Goal: Task Accomplishment & Management: Complete application form

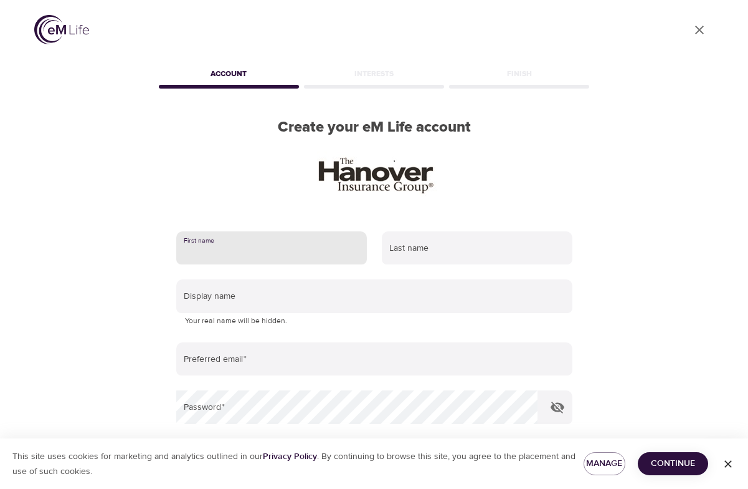
click at [274, 241] on input "text" at bounding box center [271, 248] width 191 height 34
type input "Chelsea"
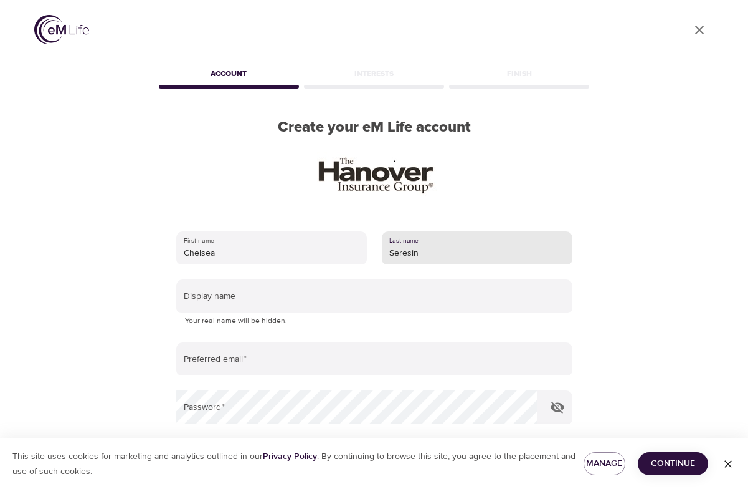
type input "Seresin"
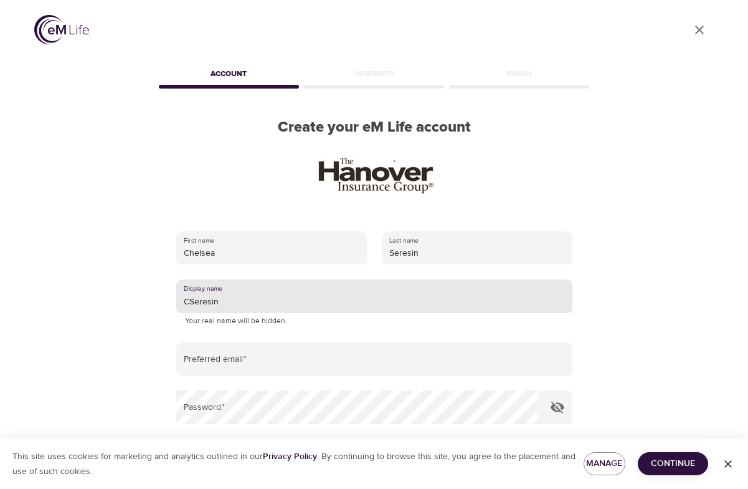
type input "CSeresin"
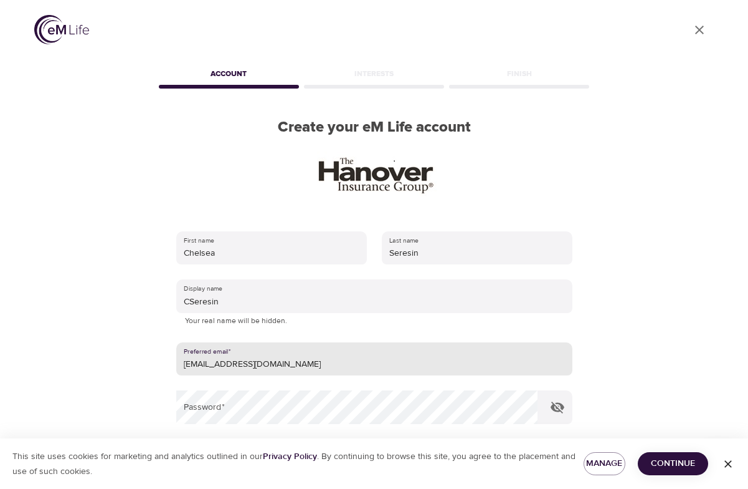
type input "[EMAIL_ADDRESS][DOMAIN_NAME]"
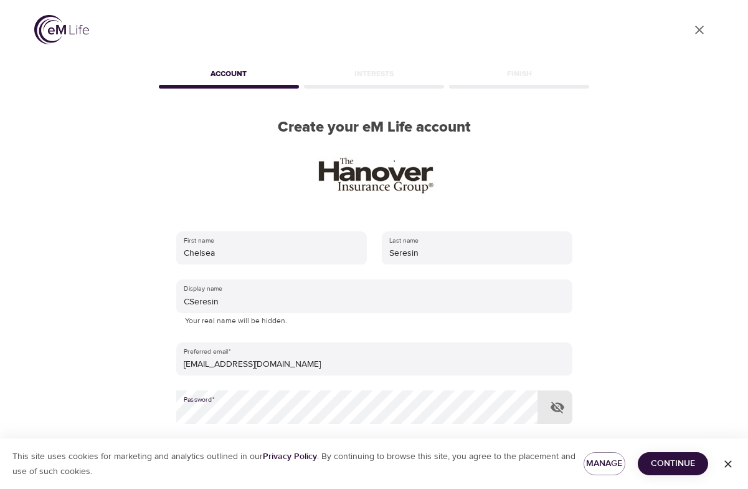
click at [560, 411] on icon "button" at bounding box center [558, 407] width 14 height 12
click at [560, 411] on icon "button" at bounding box center [558, 407] width 14 height 9
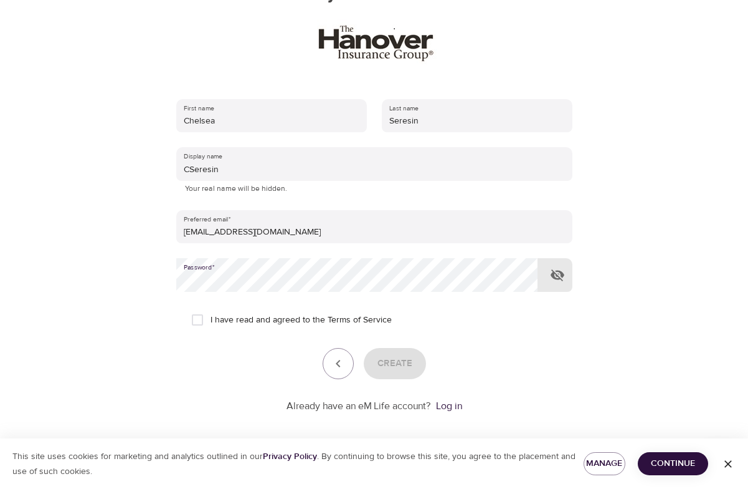
scroll to position [141, 0]
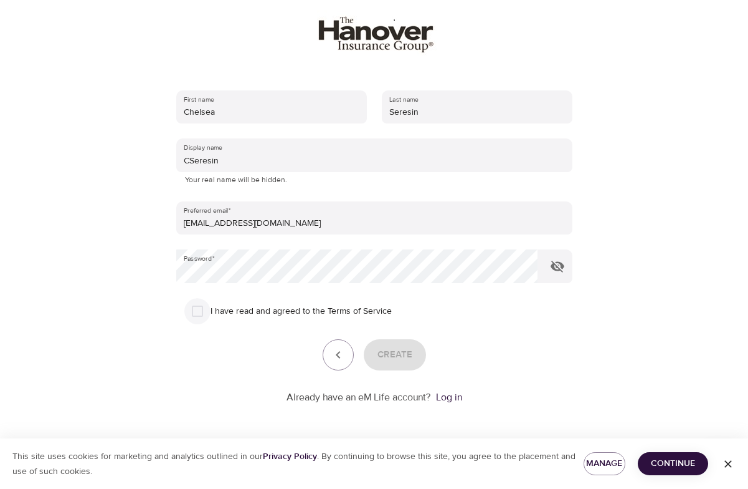
click at [208, 310] on input "I have read and agreed to the Terms of Service" at bounding box center [197, 311] width 26 height 26
checkbox input "true"
click at [404, 358] on span "Create" at bounding box center [395, 354] width 35 height 16
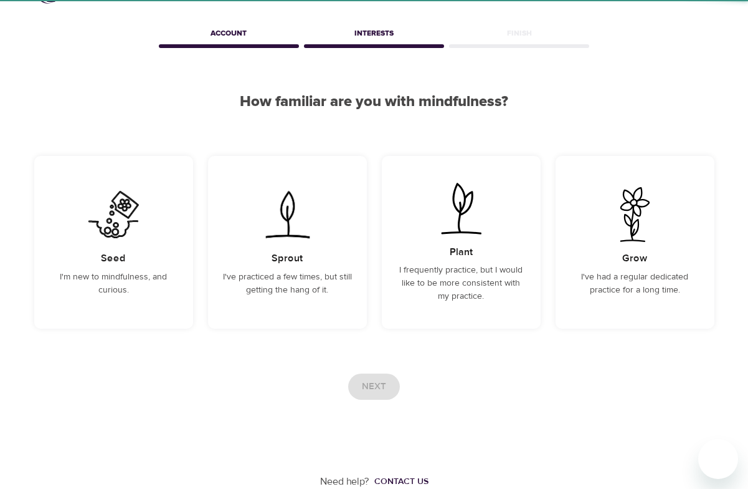
scroll to position [41, 0]
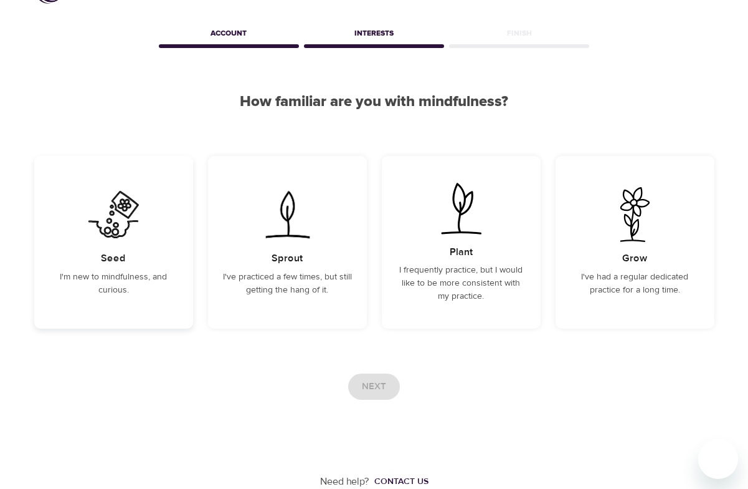
click at [161, 275] on p "I'm new to mindfulness, and curious." at bounding box center [113, 283] width 129 height 26
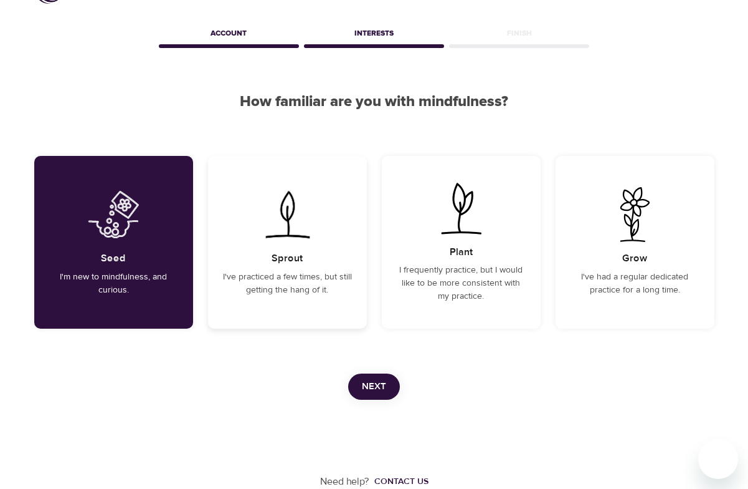
click at [307, 297] on div "Sprout I've practiced a few times, but still getting the hang of it." at bounding box center [287, 242] width 159 height 173
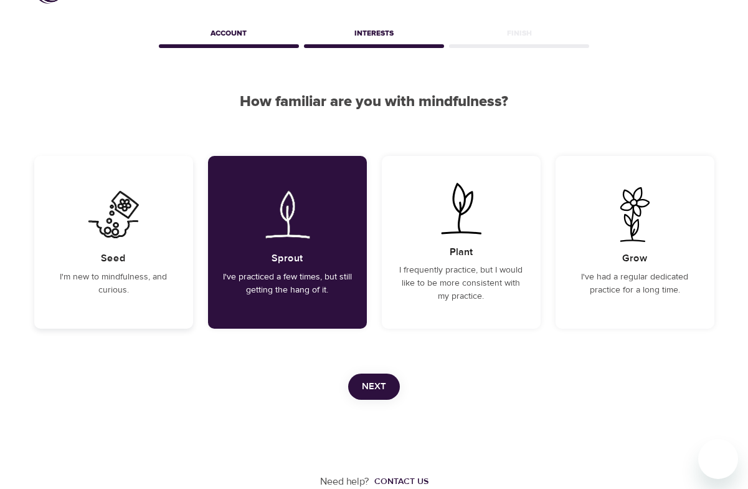
click at [170, 279] on p "I'm new to mindfulness, and curious." at bounding box center [113, 283] width 129 height 26
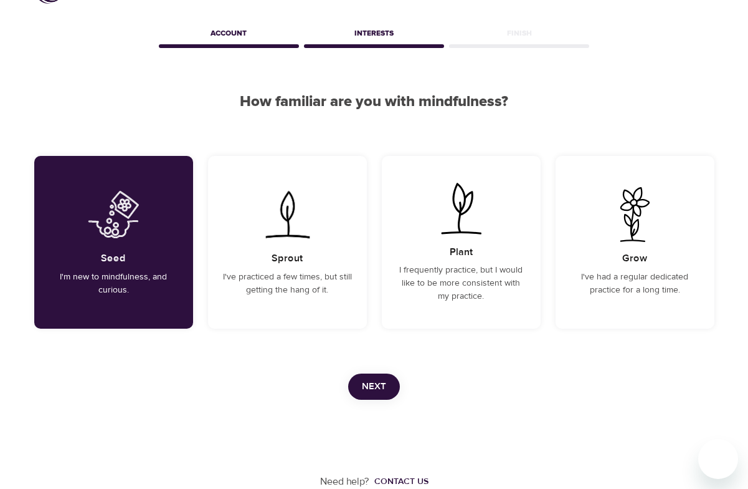
click at [361, 386] on button "Next" at bounding box center [374, 386] width 52 height 26
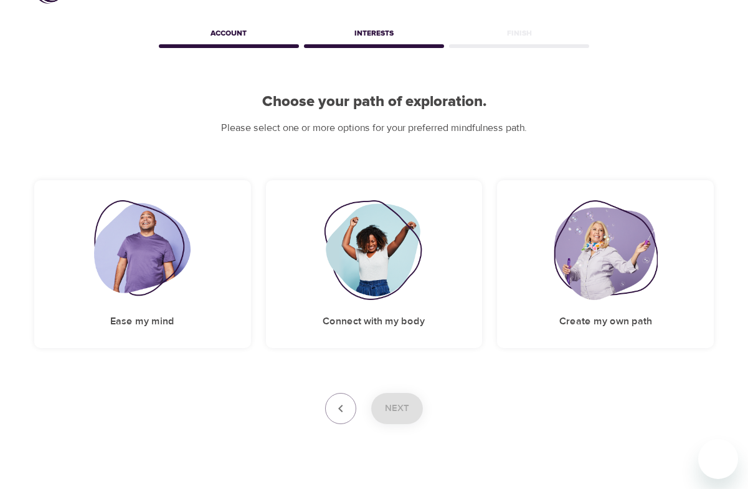
scroll to position [0, 0]
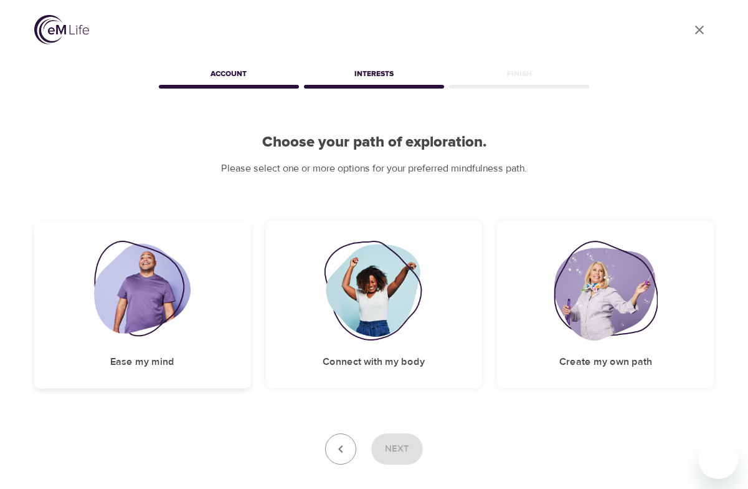
click at [230, 355] on div "Ease my mind" at bounding box center [142, 305] width 217 height 168
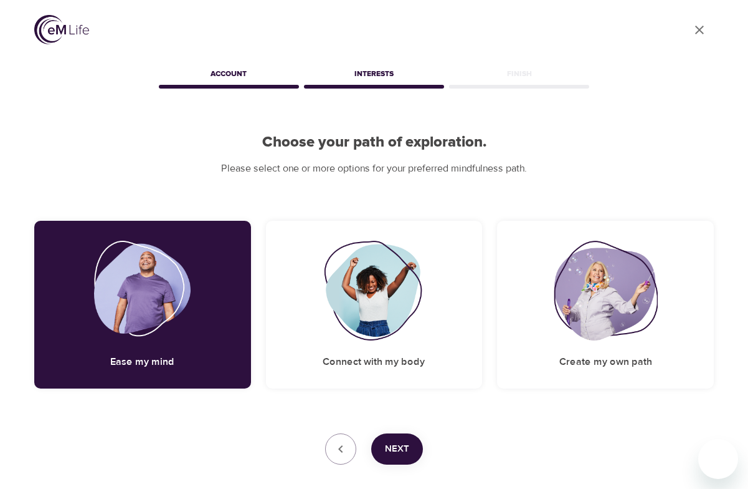
click at [404, 456] on span "Next" at bounding box center [397, 449] width 24 height 16
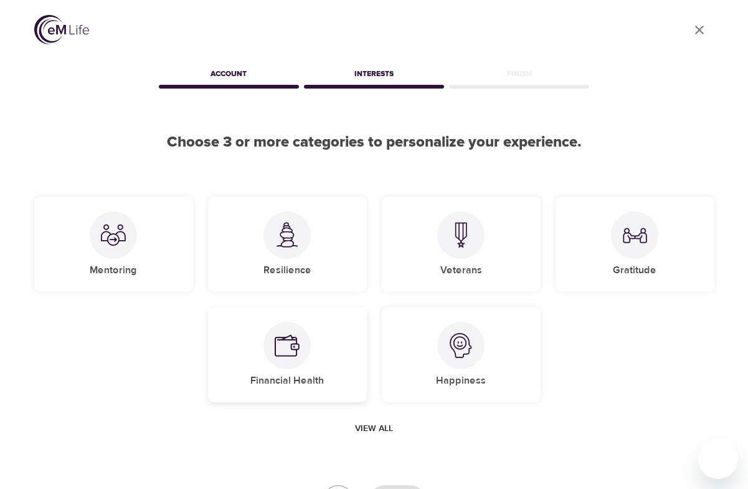
click at [344, 391] on div "Financial Health" at bounding box center [287, 354] width 159 height 95
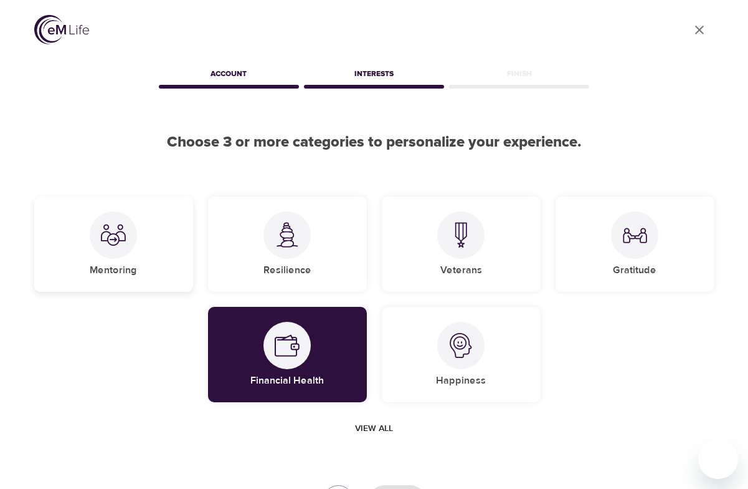
click at [104, 286] on div "Mentoring" at bounding box center [113, 243] width 159 height 95
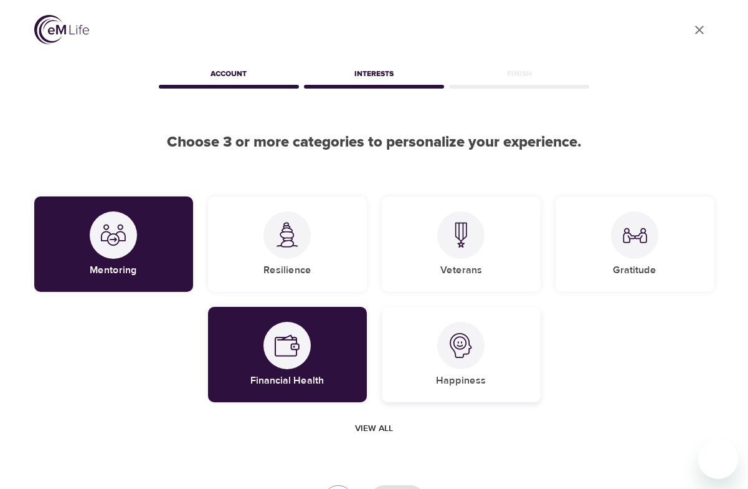
click at [408, 361] on div "Happiness" at bounding box center [461, 354] width 159 height 95
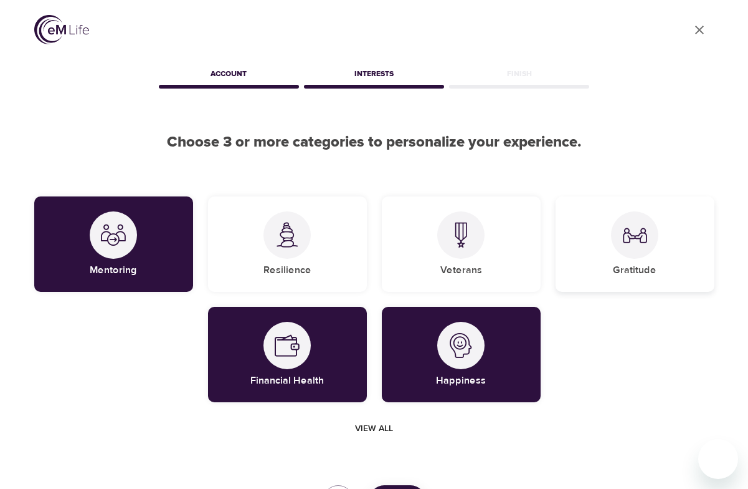
click at [604, 284] on div "Gratitude" at bounding box center [635, 243] width 159 height 95
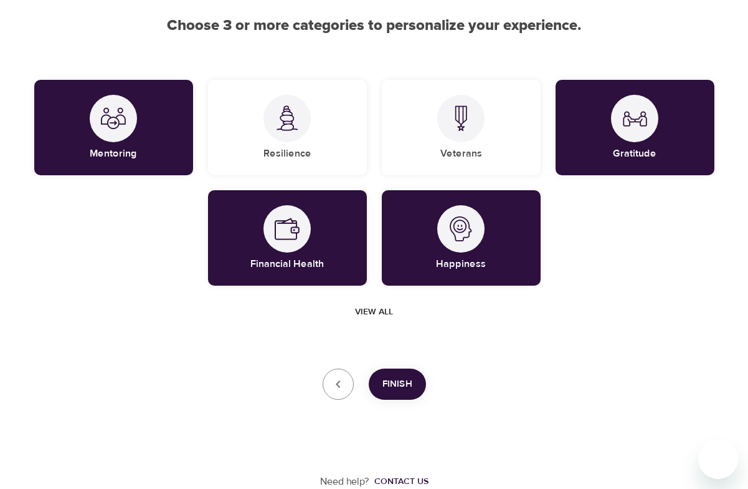
click at [403, 389] on span "Finish" at bounding box center [398, 384] width 30 height 16
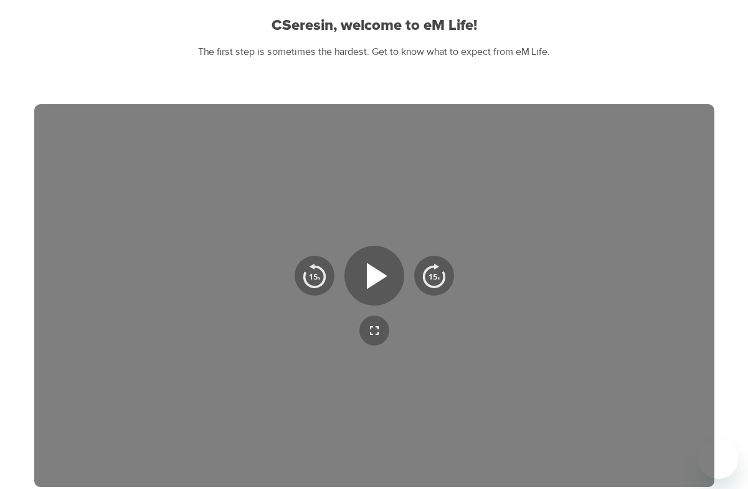
scroll to position [280, 0]
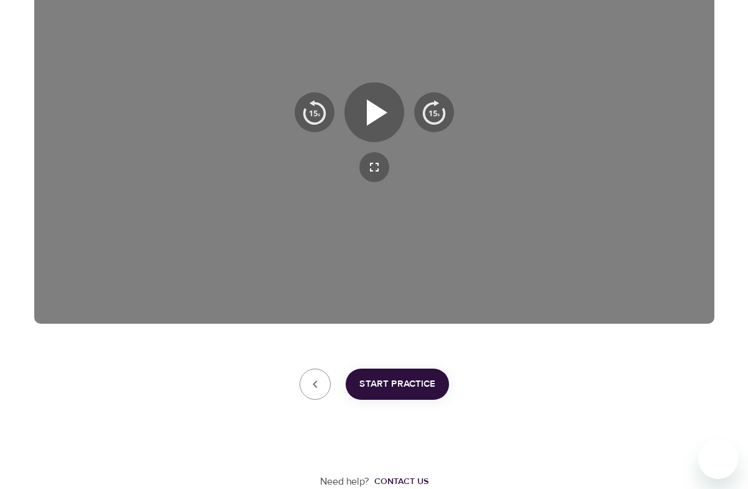
click at [403, 389] on span "Start Practice" at bounding box center [398, 384] width 76 height 16
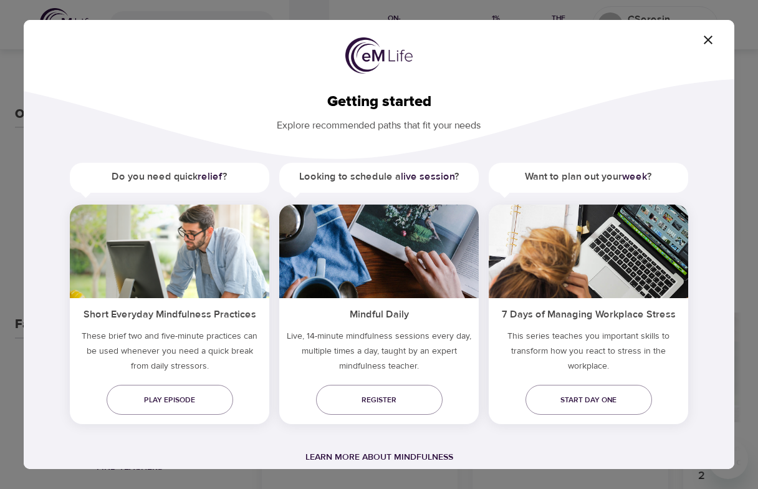
click at [700, 41] on icon "button" at bounding box center [707, 39] width 15 height 15
